Goal: Subscribe to service/newsletter

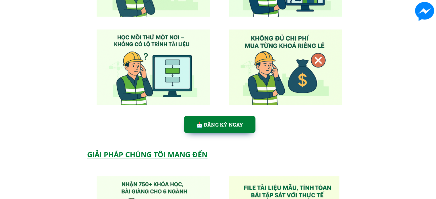
click at [241, 121] on p "📩 ĐĂNG KÝ NGAY" at bounding box center [220, 124] width 72 height 17
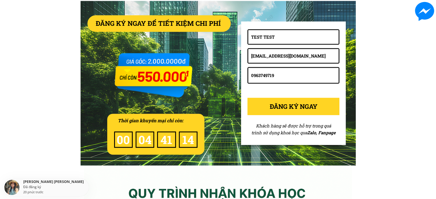
scroll to position [2538, 0]
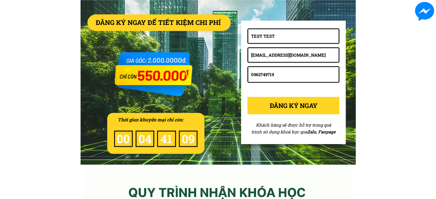
click at [273, 106] on p "ĐĂNG KÝ NGAY" at bounding box center [293, 105] width 92 height 17
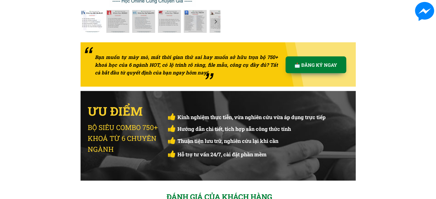
scroll to position [1612, 0]
